Goal: Task Accomplishment & Management: Manage account settings

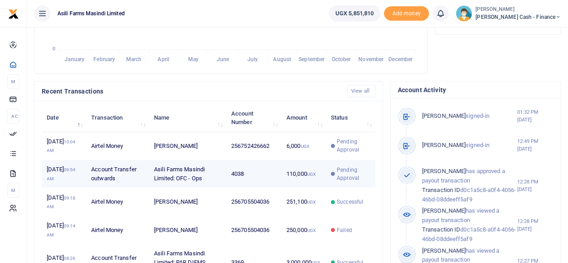
scroll to position [269, 0]
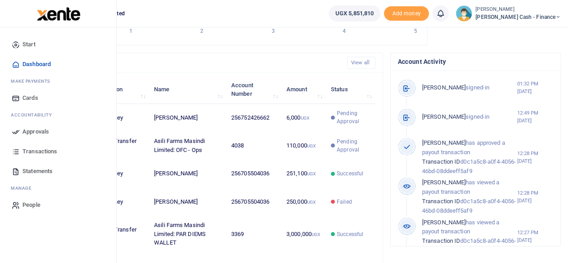
click at [31, 133] on span "Approvals" at bounding box center [35, 131] width 26 height 9
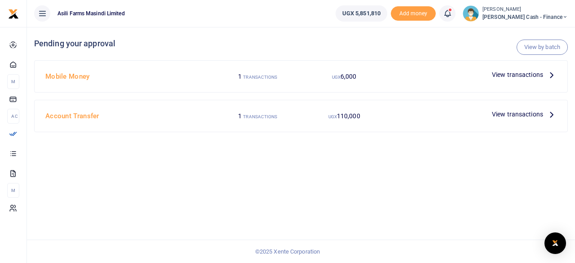
click at [554, 114] on icon at bounding box center [551, 114] width 10 height 10
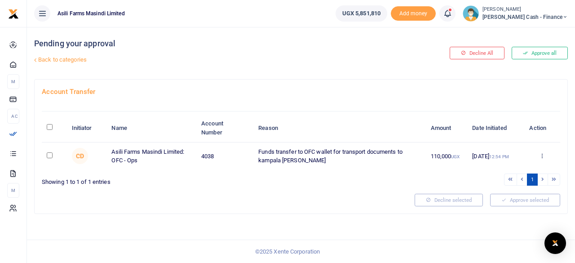
click at [48, 128] on input "\a \a : activate to sort column descending" at bounding box center [50, 127] width 6 height 6
checkbox input "true"
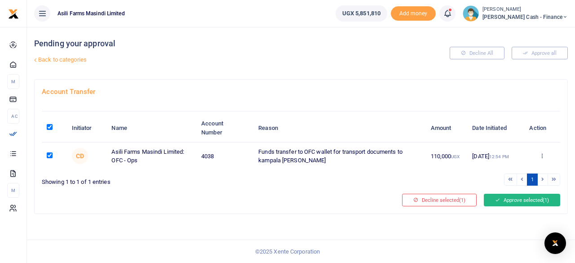
click at [523, 198] on button "Approve selected (1)" at bounding box center [522, 200] width 76 height 13
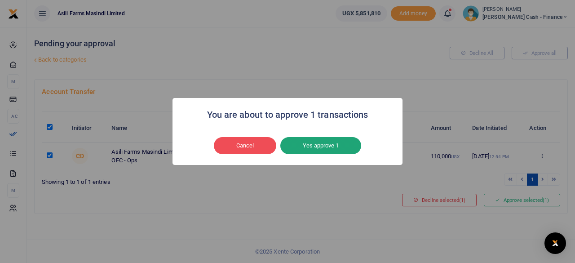
click at [324, 144] on button "Yes approve 1" at bounding box center [320, 145] width 81 height 17
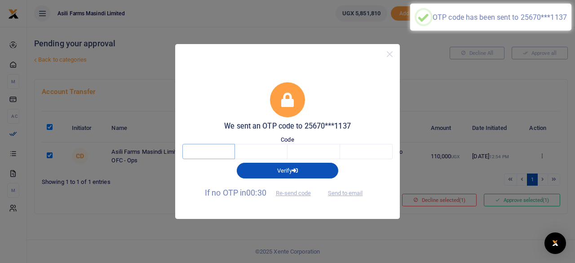
click at [208, 151] on input "text" at bounding box center [208, 151] width 53 height 15
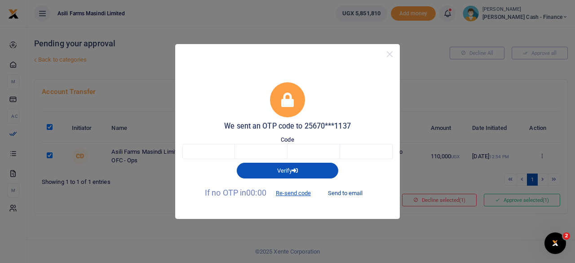
click at [352, 196] on button "Send to email" at bounding box center [345, 192] width 50 height 15
click at [220, 154] on input "text" at bounding box center [208, 151] width 53 height 15
type input "8"
type input "3"
type input "0"
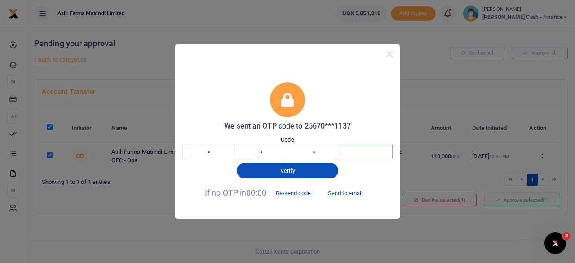
type input "6"
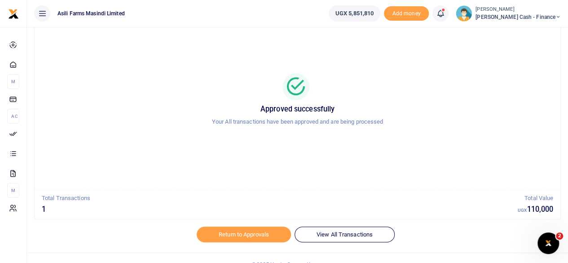
scroll to position [45, 0]
